Goal: Task Accomplishment & Management: Use online tool/utility

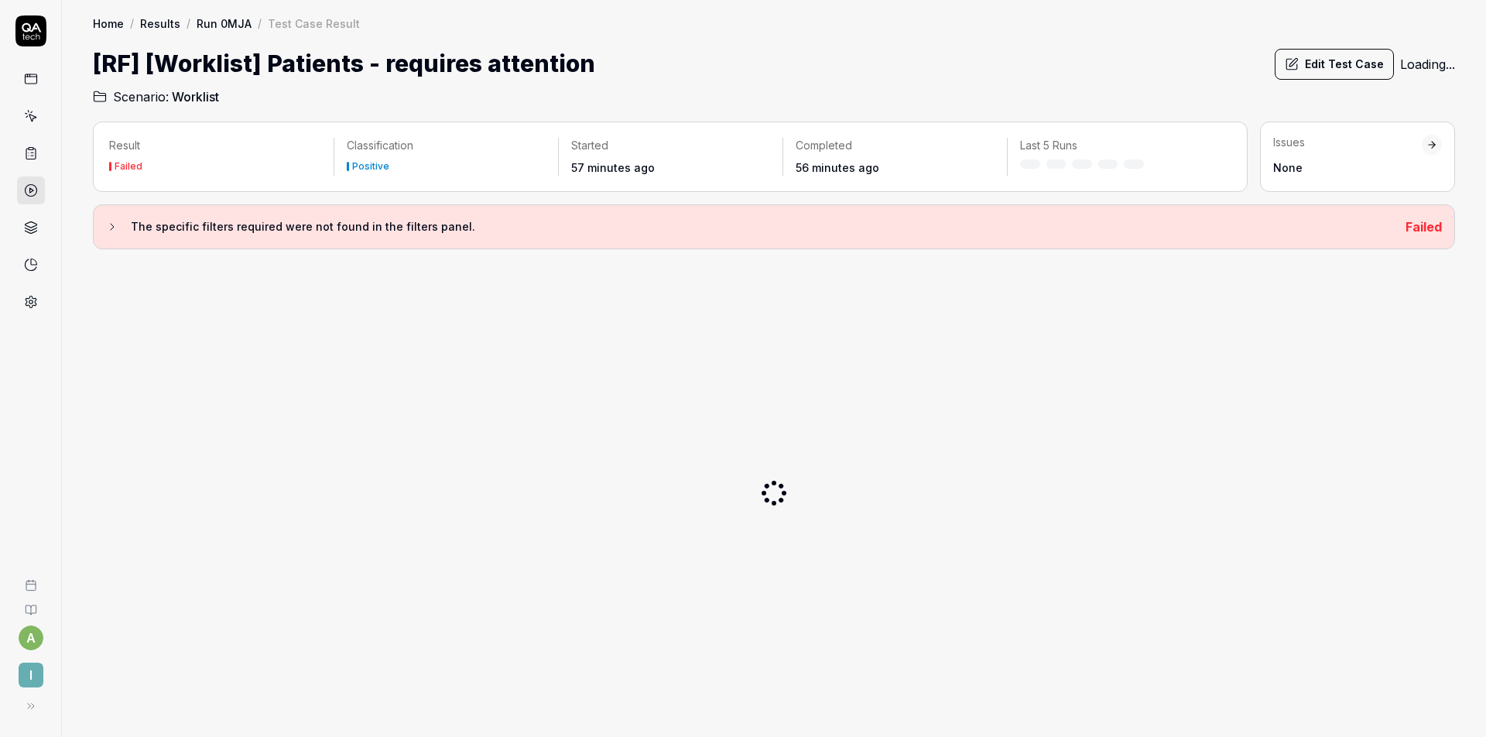
click at [812, 93] on h2 "Scenario: Worklist" at bounding box center [774, 93] width 1362 height 25
click at [111, 225] on icon at bounding box center [112, 227] width 12 height 12
click at [1306, 70] on button "Edit Test Case" at bounding box center [1334, 64] width 119 height 31
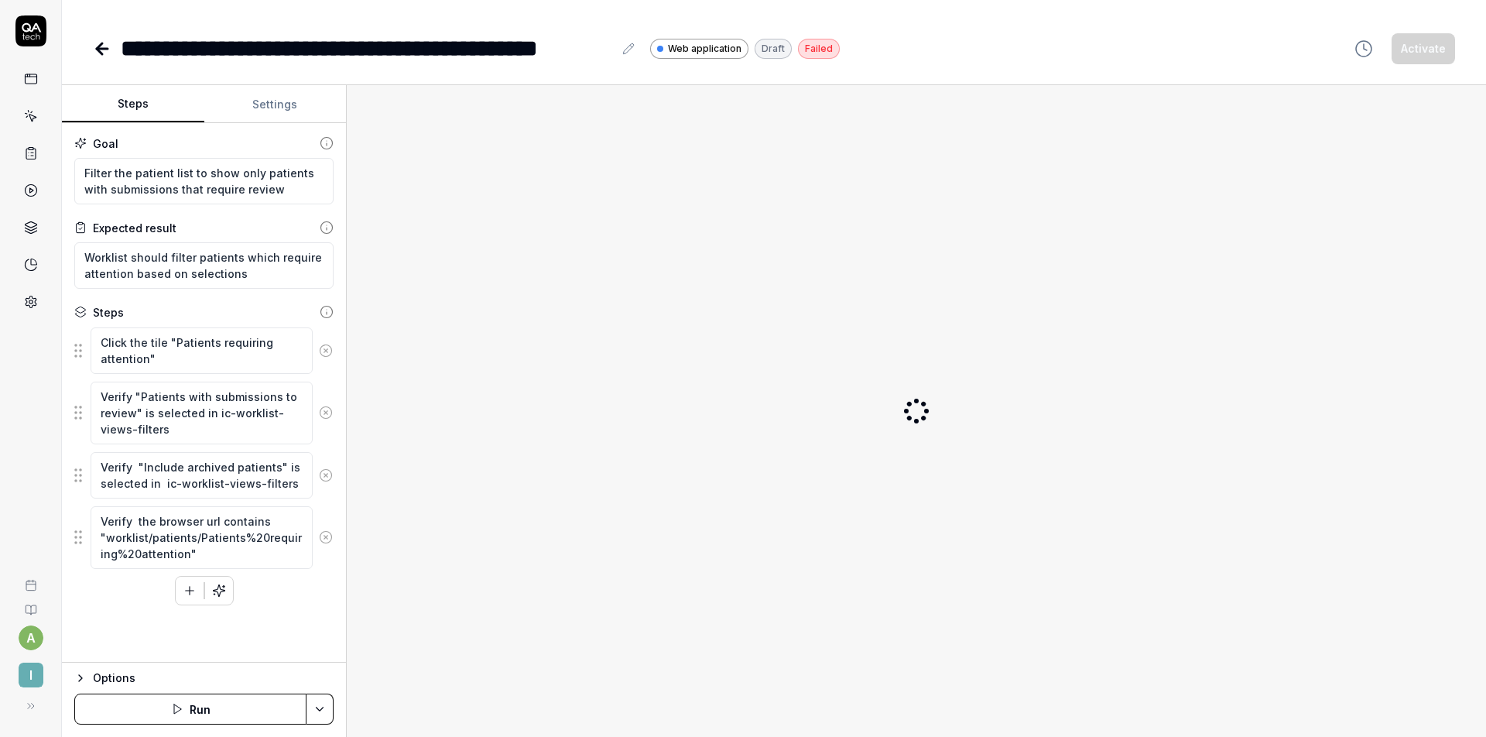
type textarea "*"
click at [1149, 65] on div "**********" at bounding box center [774, 48] width 1362 height 35
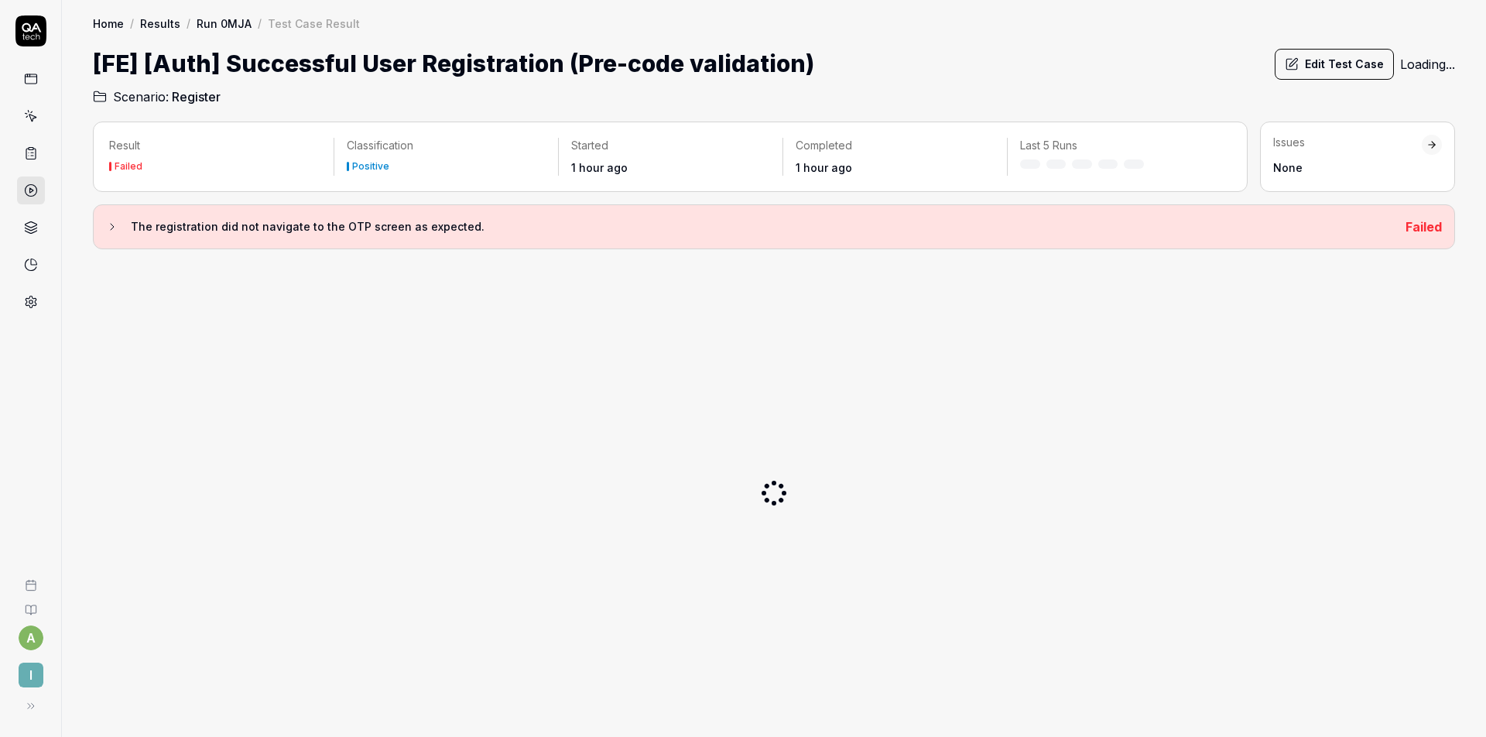
click at [115, 226] on icon at bounding box center [112, 227] width 12 height 12
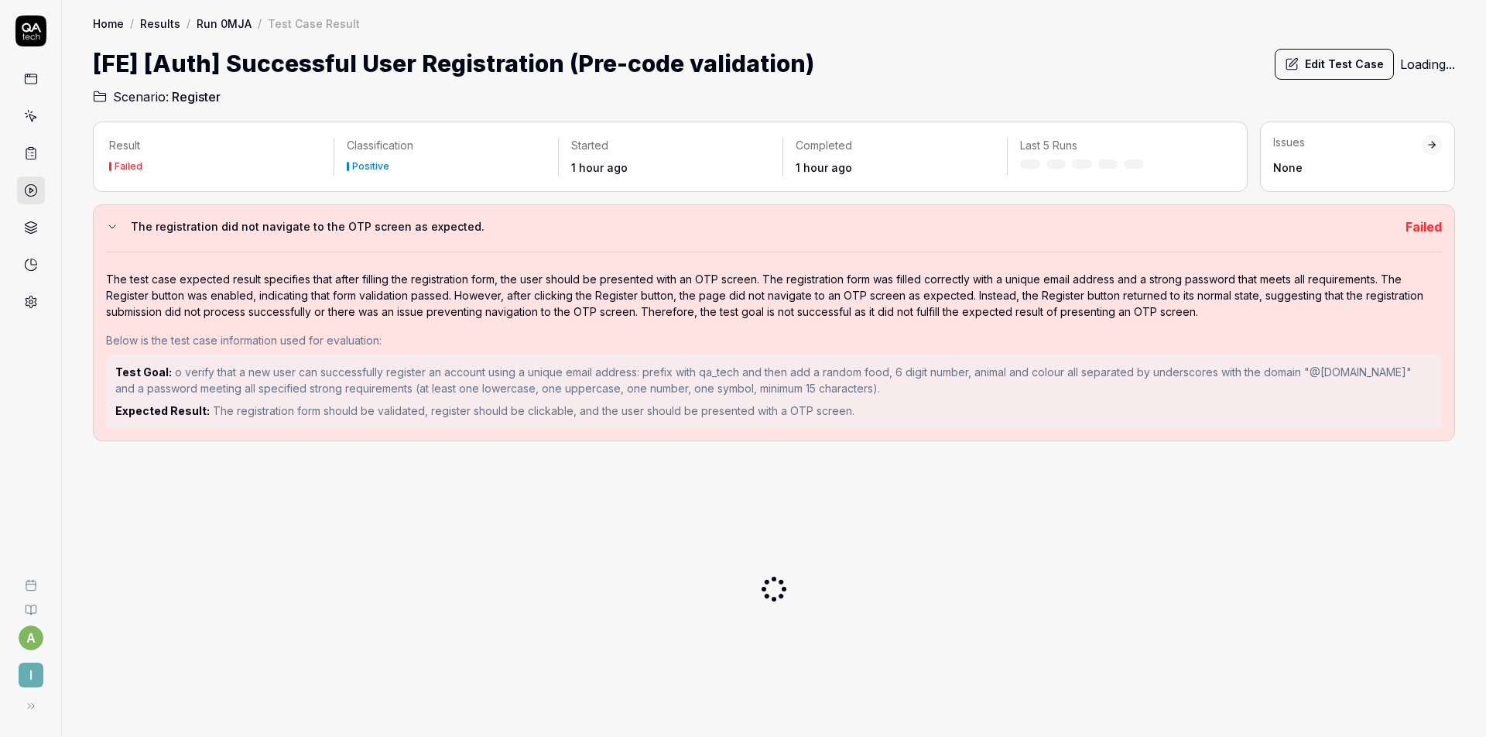
click at [1302, 67] on button "Edit Test Case" at bounding box center [1334, 64] width 119 height 31
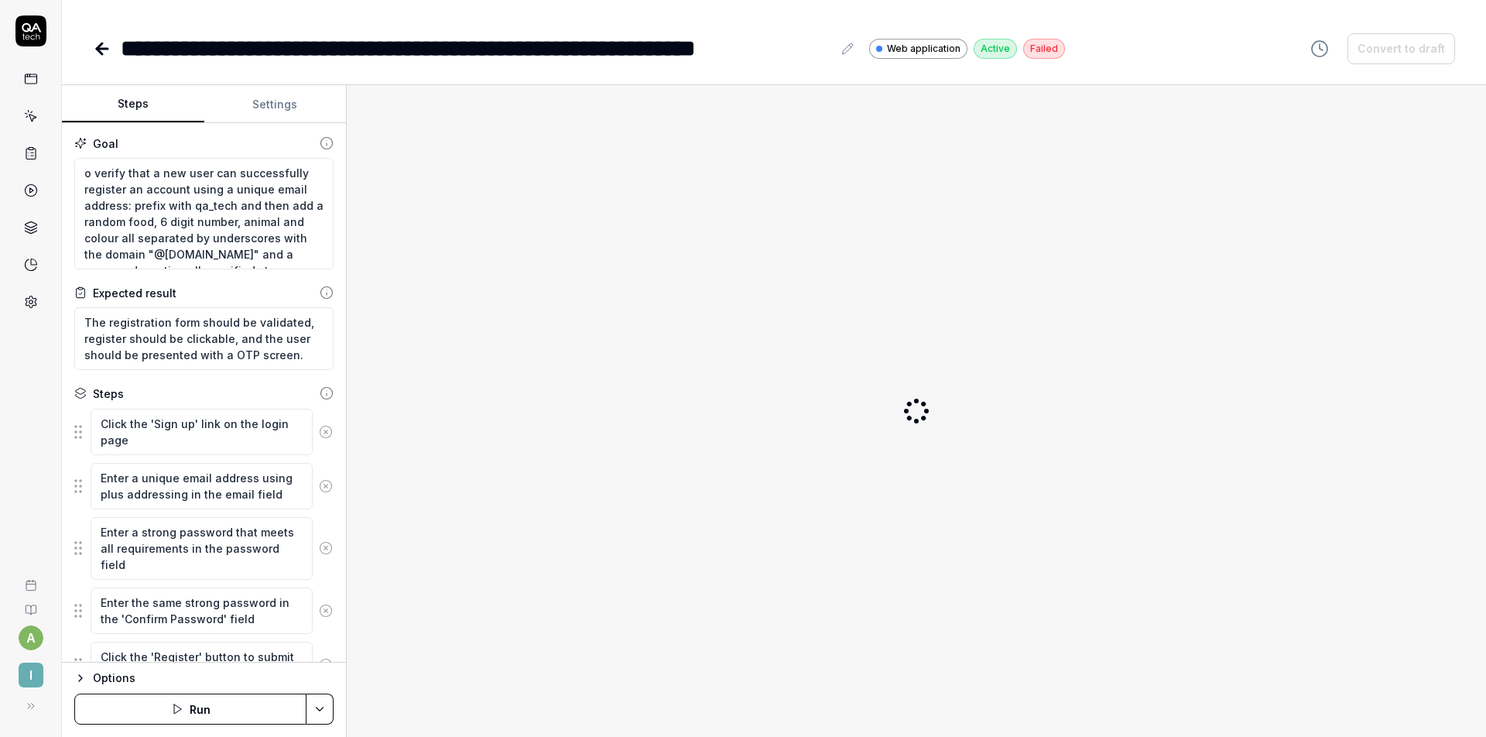
type textarea "*"
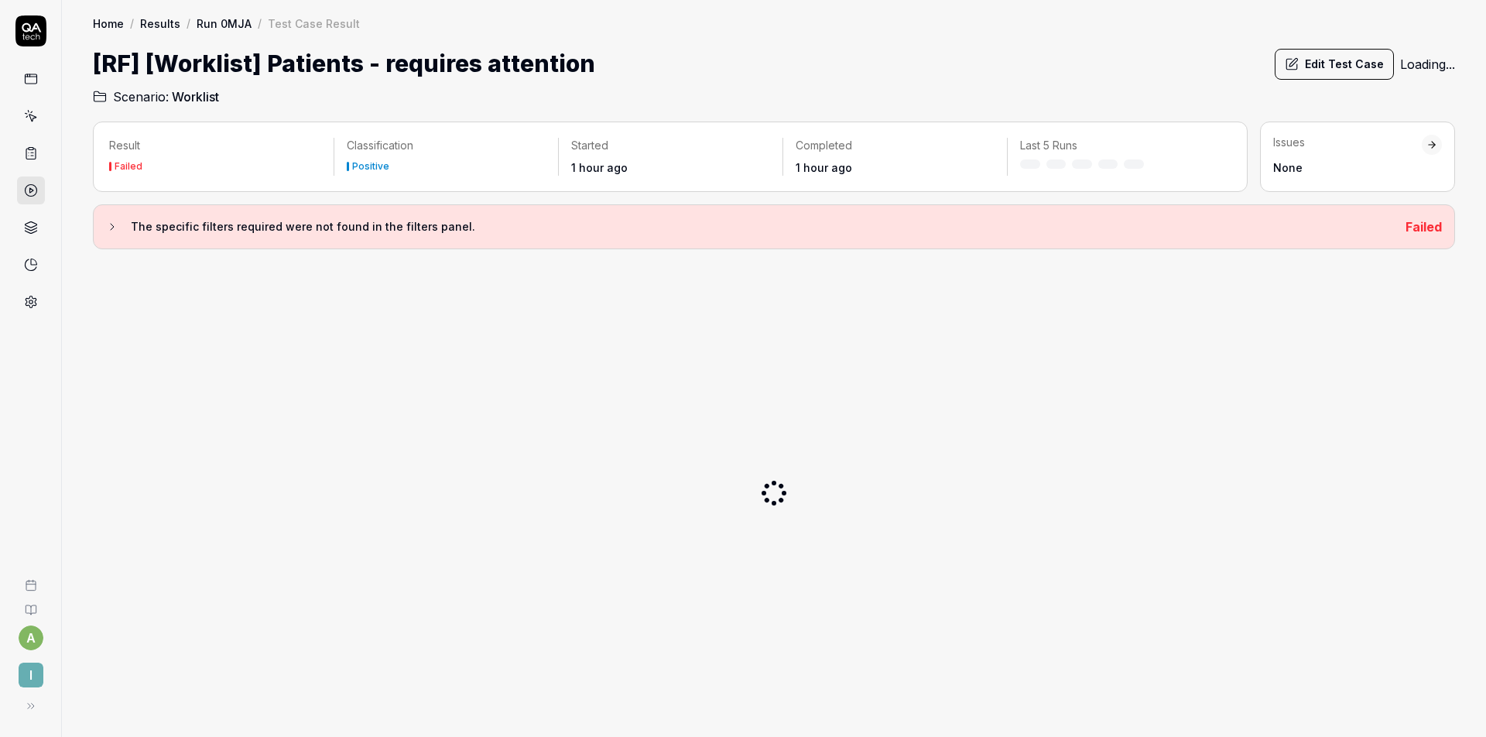
click at [843, 97] on h2 "Scenario: Worklist" at bounding box center [774, 93] width 1362 height 25
